Goal: Obtain resource: Download file/media

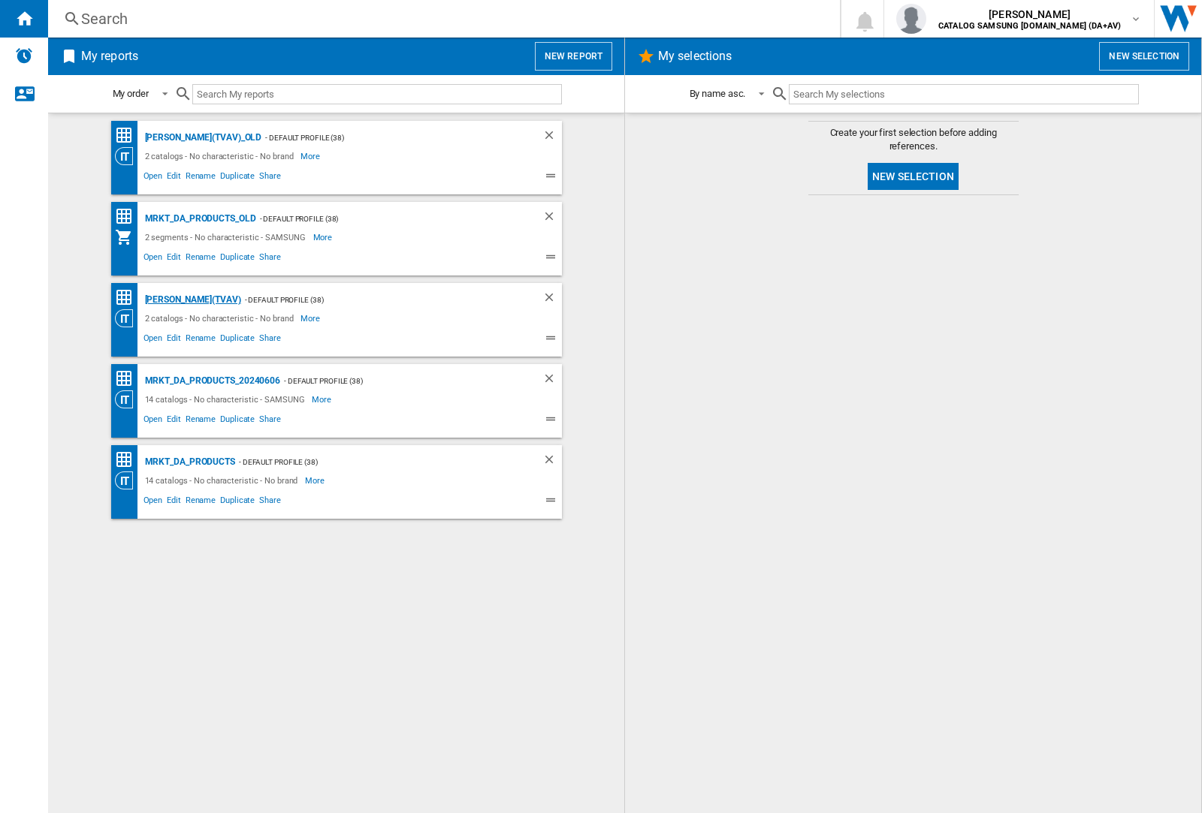
click at [167, 300] on div "[PERSON_NAME](TVAV)" at bounding box center [191, 300] width 100 height 19
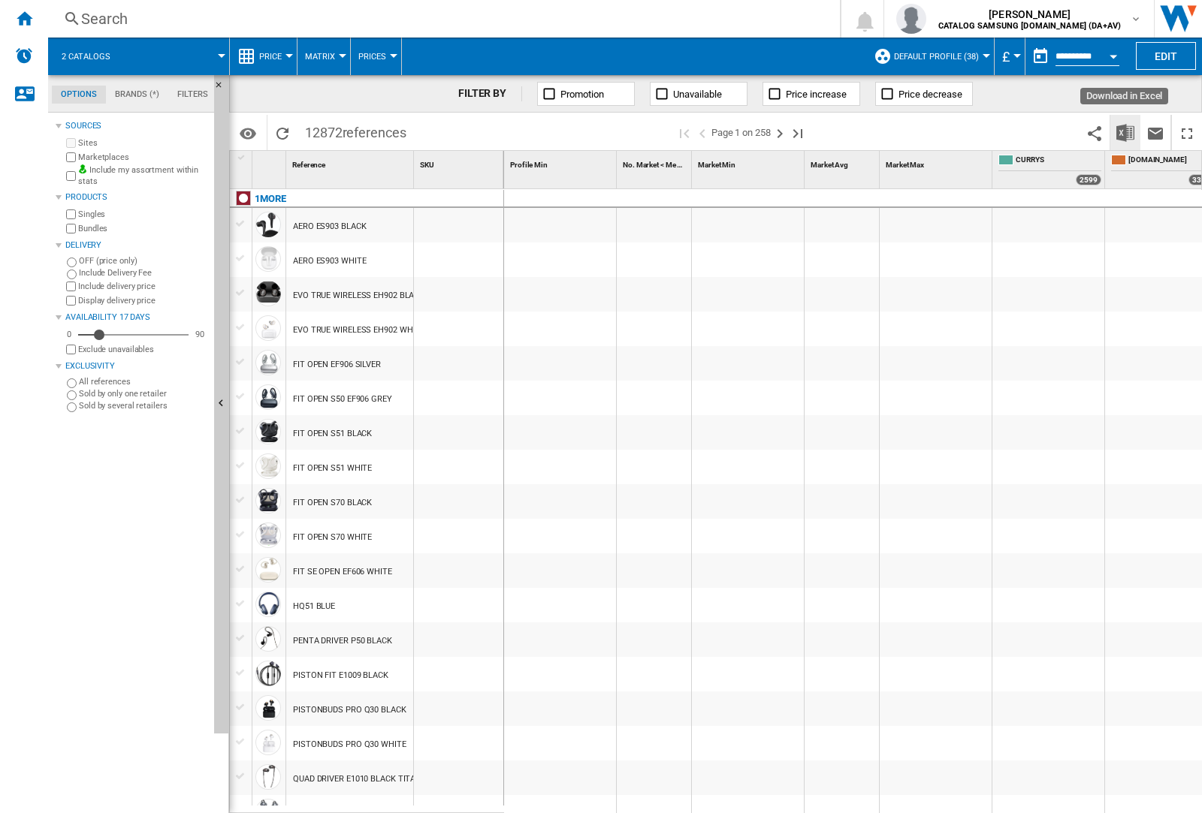
click at [1125, 132] on img "Download in Excel" at bounding box center [1125, 133] width 18 height 18
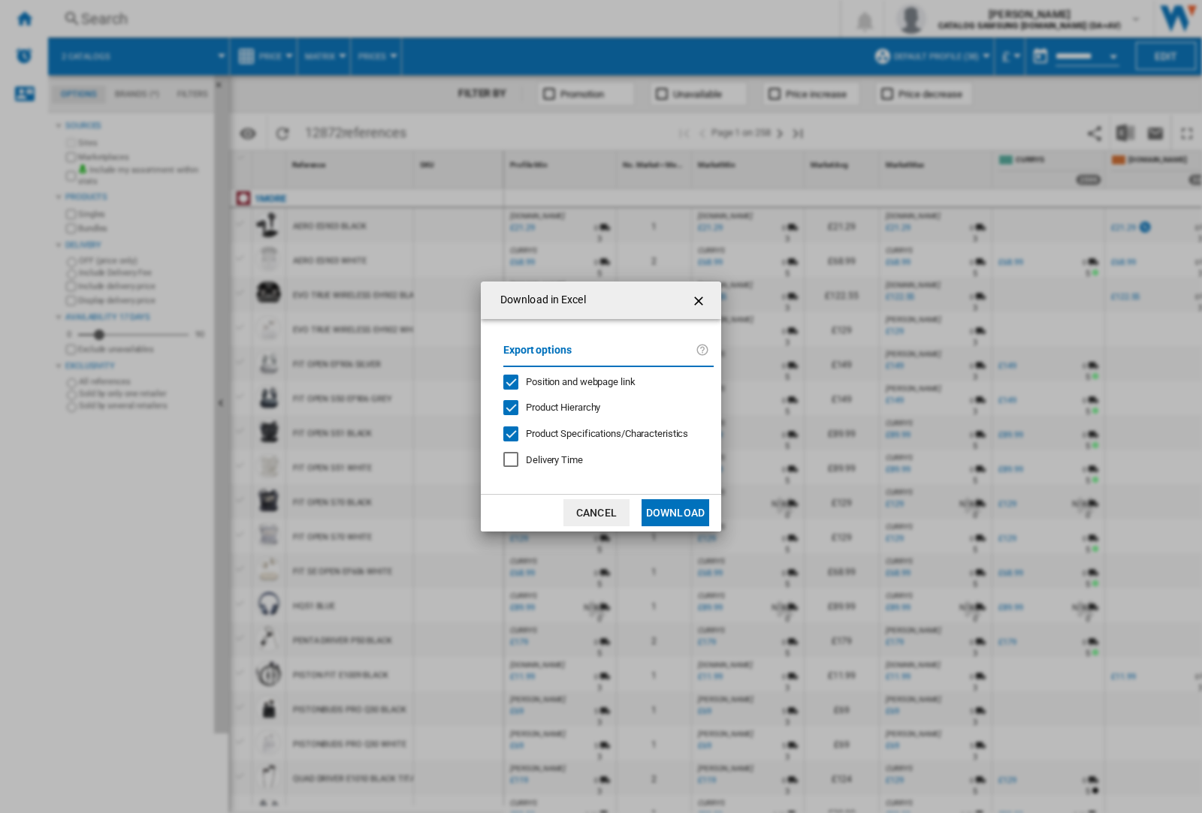
click at [602, 382] on span "Position and webpage link" at bounding box center [581, 381] width 110 height 11
click at [675, 513] on button "Download" at bounding box center [675, 512] width 68 height 27
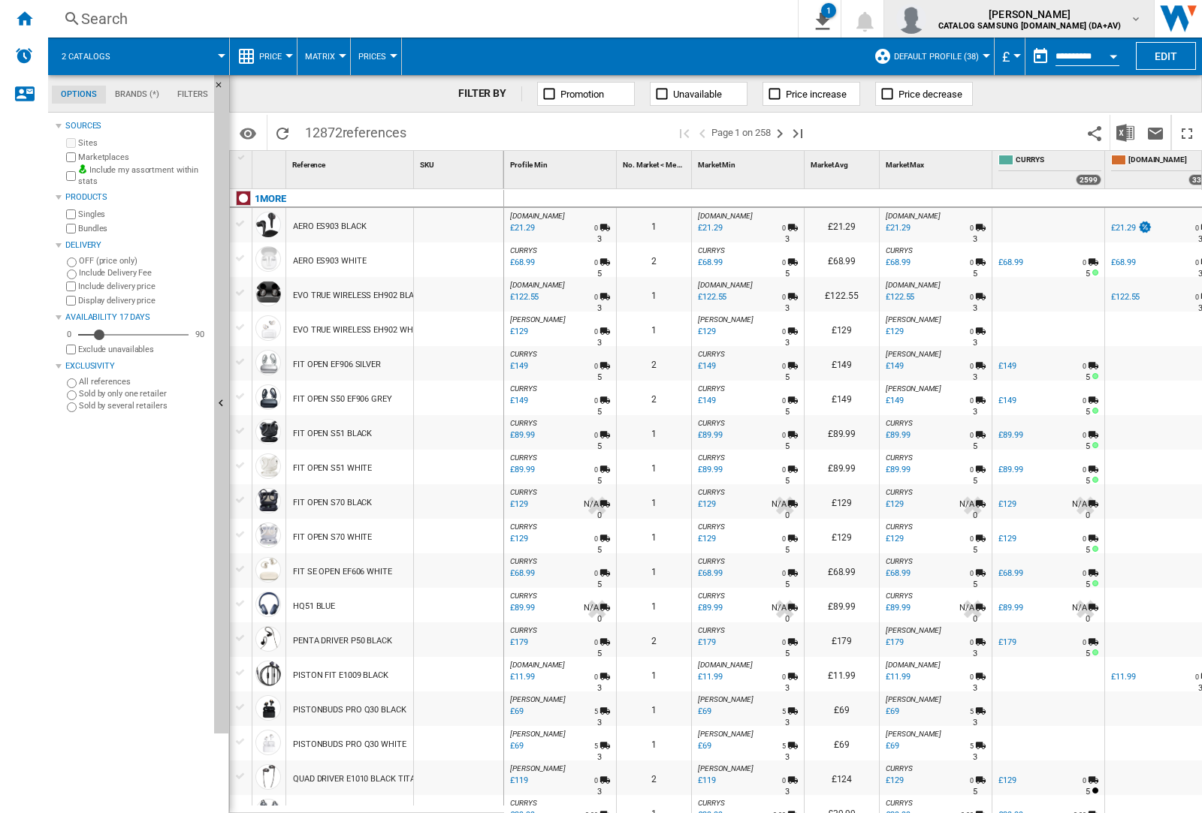
click at [926, 19] on img "button" at bounding box center [911, 19] width 30 height 30
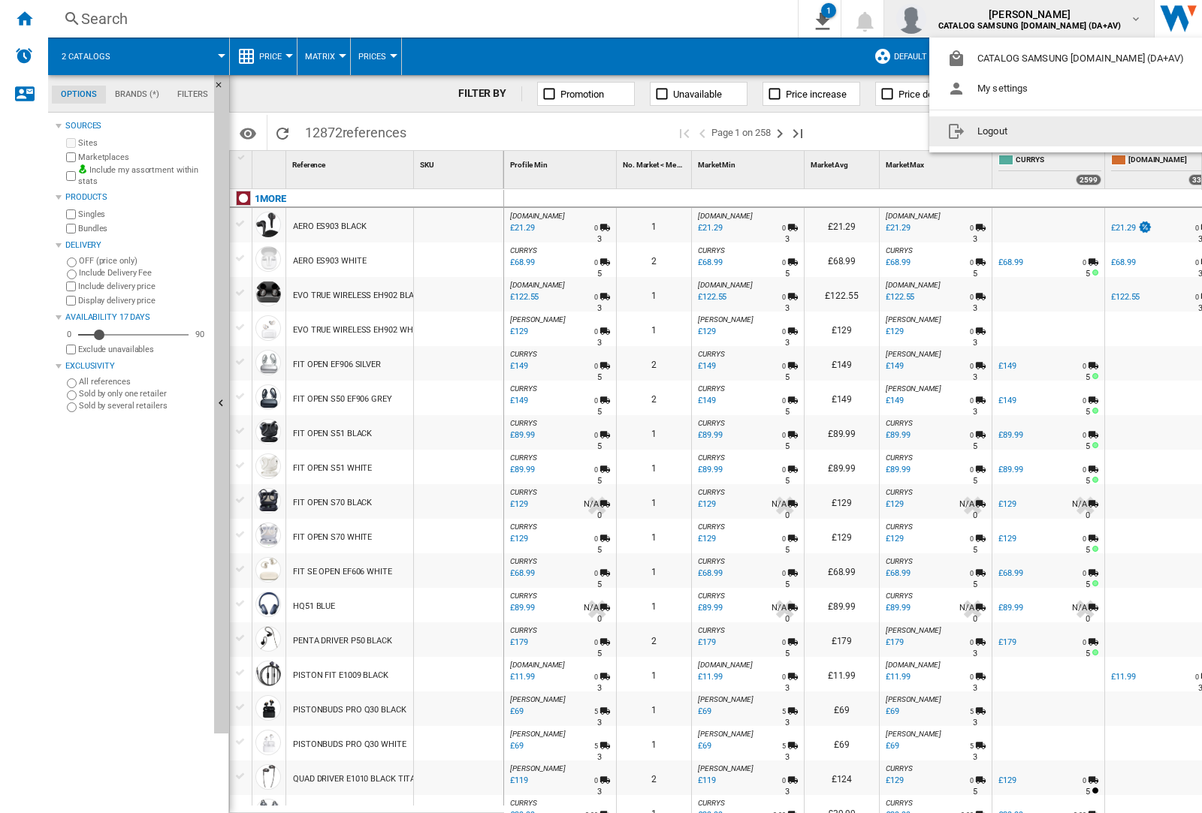
click at [1045, 131] on button "Logout" at bounding box center [1068, 131] width 279 height 30
